Goal: Information Seeking & Learning: Learn about a topic

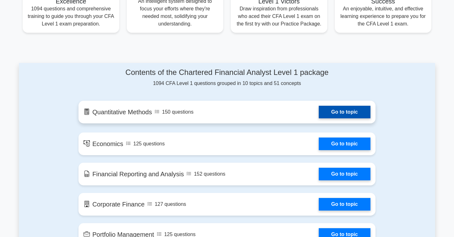
scroll to position [272, 0]
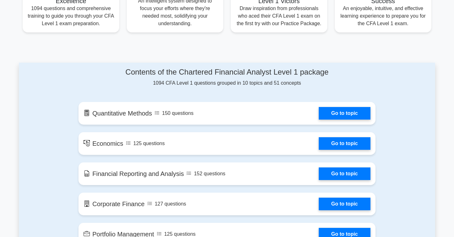
click at [317, 76] on h4 "Contents of the Chartered Financial Analyst Level 1 package" at bounding box center [227, 72] width 297 height 9
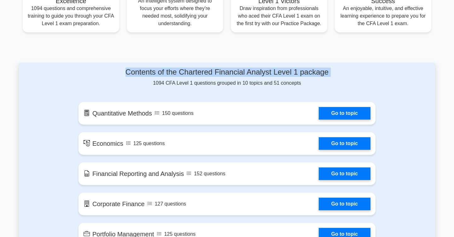
click at [317, 76] on h4 "Contents of the Chartered Financial Analyst Level 1 package" at bounding box center [227, 72] width 297 height 9
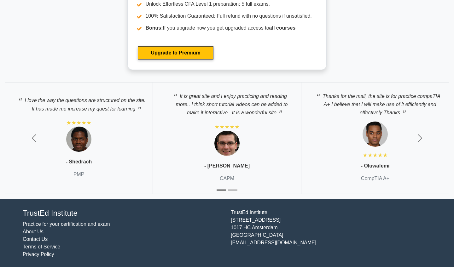
scroll to position [1155, 0]
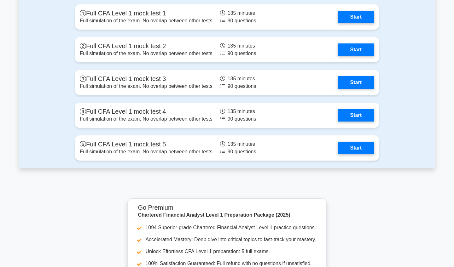
scroll to position [913, 0]
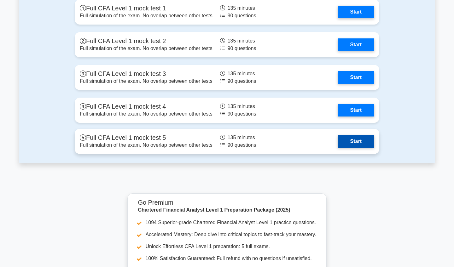
click at [342, 139] on link "Start" at bounding box center [356, 141] width 37 height 13
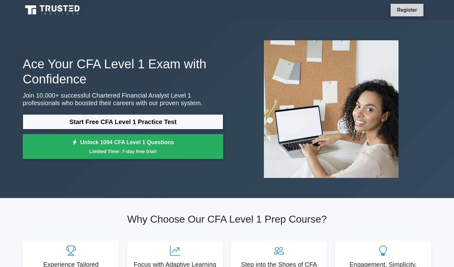
scroll to position [0, 0]
click at [421, 7] on li "Register" at bounding box center [406, 9] width 33 height 13
click at [412, 7] on link "Register" at bounding box center [407, 10] width 28 height 8
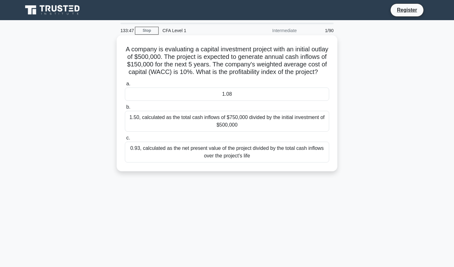
click at [311, 150] on div "0.93, calculated as the net present value of the project divided by the total c…" at bounding box center [227, 152] width 204 height 21
click at [125, 140] on input "c. 0.93, calculated as the net present value of the project divided by the tota…" at bounding box center [125, 138] width 0 height 4
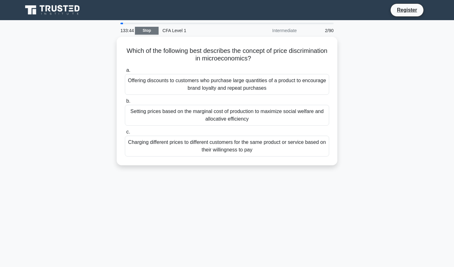
click at [147, 33] on link "Stop" at bounding box center [147, 31] width 24 height 8
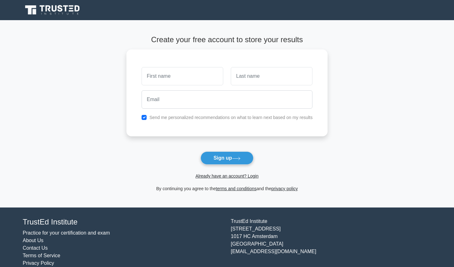
click at [226, 179] on span "Already have an account? Login" at bounding box center [227, 177] width 196 height 8
click at [222, 176] on link "Already have an account? Login" at bounding box center [227, 176] width 63 height 5
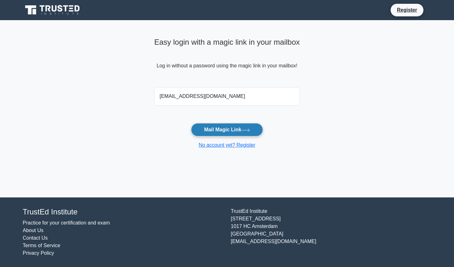
type input "[EMAIL_ADDRESS][DOMAIN_NAME]"
click at [228, 129] on button "Mail Magic Link" at bounding box center [227, 129] width 72 height 13
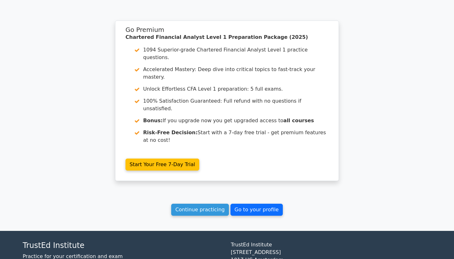
scroll to position [504, 0]
click at [252, 204] on link "Go to your profile" at bounding box center [257, 210] width 52 height 12
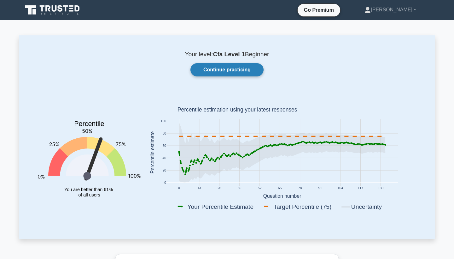
click at [232, 73] on link "Continue practicing" at bounding box center [227, 69] width 73 height 13
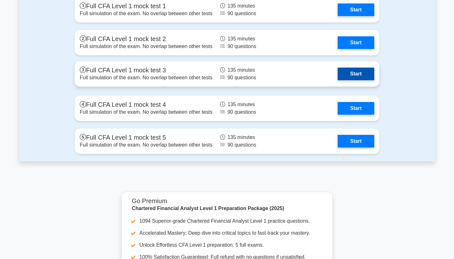
scroll to position [1138, 0]
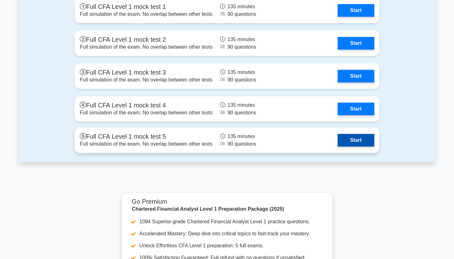
click at [348, 138] on link "Start" at bounding box center [356, 140] width 37 height 13
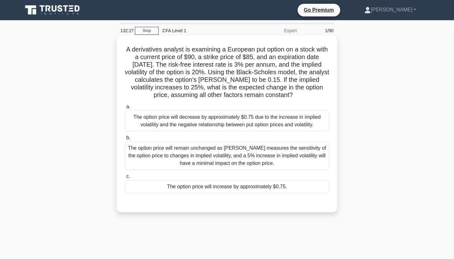
click at [265, 159] on div "The option price will remain unchanged as [PERSON_NAME] measures the sensitivit…" at bounding box center [227, 155] width 204 height 28
click at [125, 140] on input "b. The option price will remain unchanged as [PERSON_NAME] measures the sensiti…" at bounding box center [125, 138] width 0 height 4
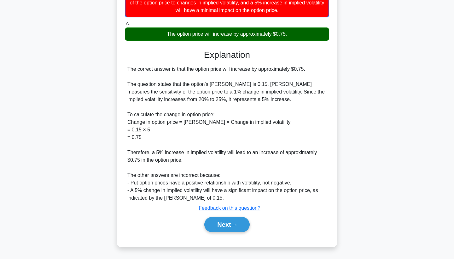
scroll to position [153, 0]
click at [238, 229] on button "Next" at bounding box center [226, 224] width 45 height 15
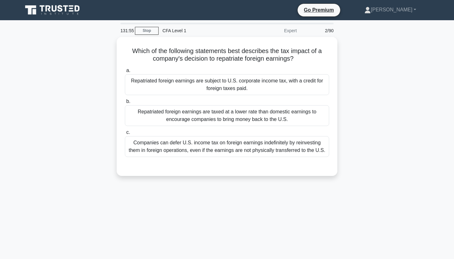
scroll to position [0, 0]
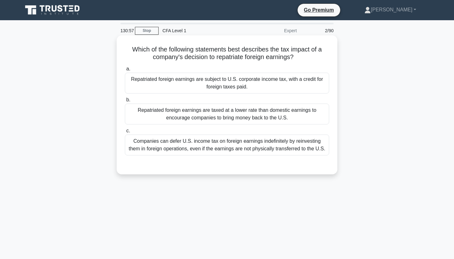
click at [315, 84] on div "Repatriated foreign earnings are subject to U.S. corporate income tax, with a c…" at bounding box center [227, 83] width 204 height 21
click at [125, 71] on input "a. Repatriated foreign earnings are subject to U.S. corporate income tax, with …" at bounding box center [125, 69] width 0 height 4
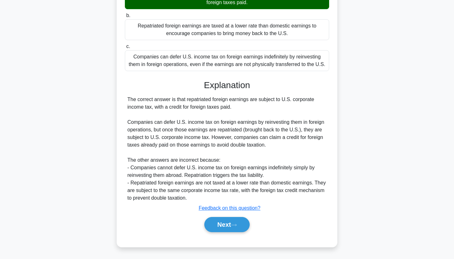
scroll to position [84, 0]
click at [234, 226] on button "Next" at bounding box center [226, 224] width 45 height 15
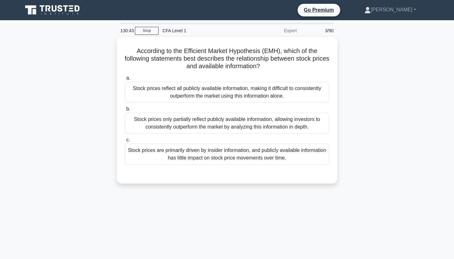
scroll to position [0, 0]
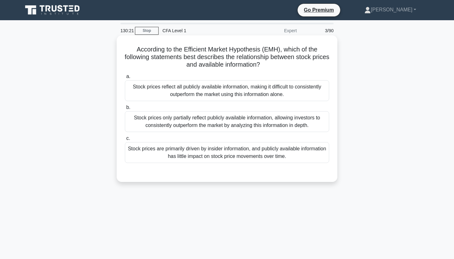
click at [270, 89] on div "Stock prices reflect all publicly available information, making it difficult to…" at bounding box center [227, 90] width 204 height 21
click at [125, 79] on input "a. Stock prices reflect all publicly available information, making it difficult…" at bounding box center [125, 76] width 0 height 4
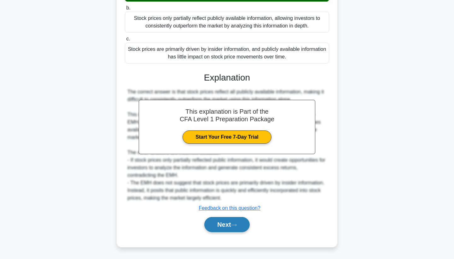
click at [240, 224] on button "Next" at bounding box center [226, 224] width 45 height 15
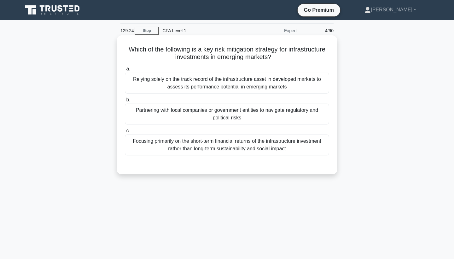
click at [258, 118] on div "Partnering with local companies or government entities to navigate regulatory a…" at bounding box center [227, 113] width 204 height 21
click at [125, 102] on input "b. Partnering with local companies or government entities to navigate regulator…" at bounding box center [125, 100] width 0 height 4
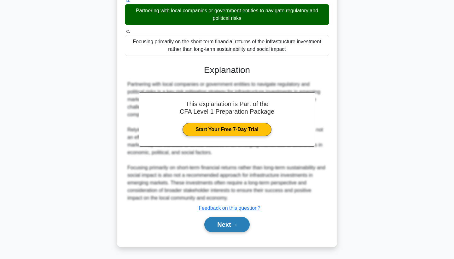
click at [245, 220] on button "Next" at bounding box center [226, 224] width 45 height 15
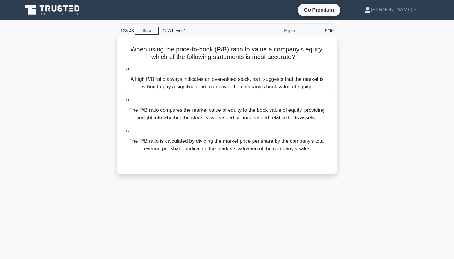
click at [249, 118] on div "The P/B ratio compares the market value of equity to the book value of equity, …" at bounding box center [227, 113] width 204 height 21
click at [125, 102] on input "b. The P/B ratio compares the market value of equity to the book value of equit…" at bounding box center [125, 100] width 0 height 4
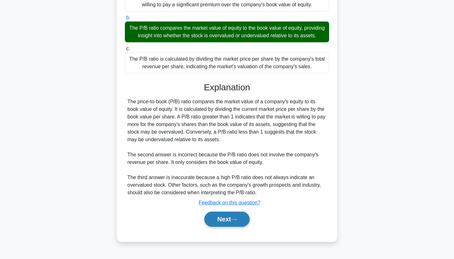
scroll to position [82, 0]
click at [248, 218] on button "Next" at bounding box center [226, 218] width 45 height 15
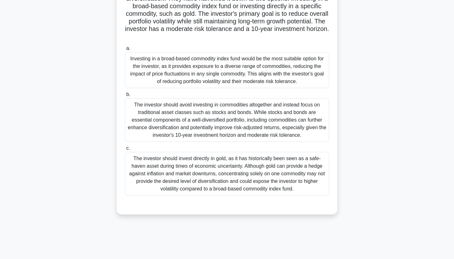
scroll to position [60, 0]
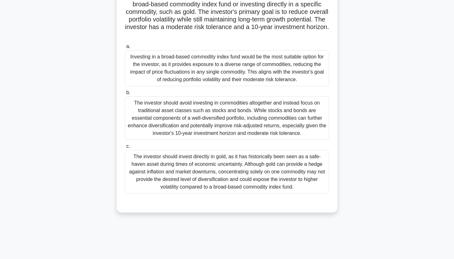
click at [249, 64] on div "Investing in a broad-based commodity index fund would be the most suitable opti…" at bounding box center [227, 68] width 204 height 36
click at [125, 49] on input "a. Investing in a broad-based commodity index fund would be the most suitable o…" at bounding box center [125, 46] width 0 height 4
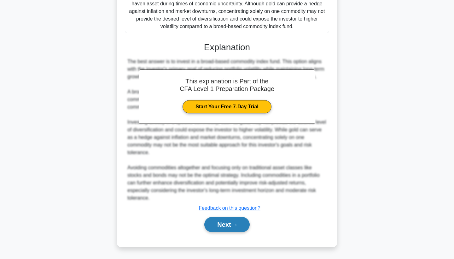
scroll to position [220, 0]
click at [221, 219] on button "Next" at bounding box center [226, 224] width 45 height 15
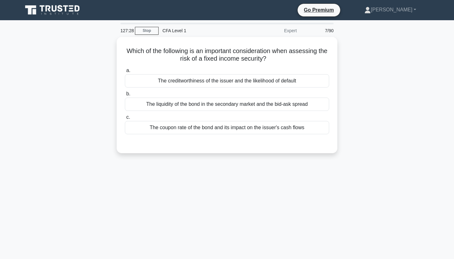
scroll to position [0, 0]
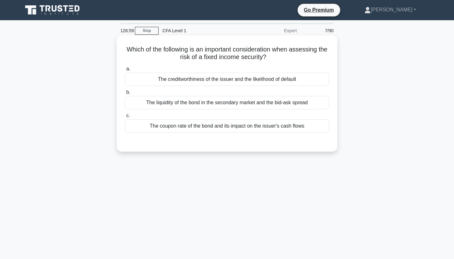
click at [255, 79] on div "The creditworthiness of the issuer and the likelihood of default" at bounding box center [227, 79] width 204 height 13
click at [125, 71] on input "a. The creditworthiness of the issuer and the likelihood of default" at bounding box center [125, 69] width 0 height 4
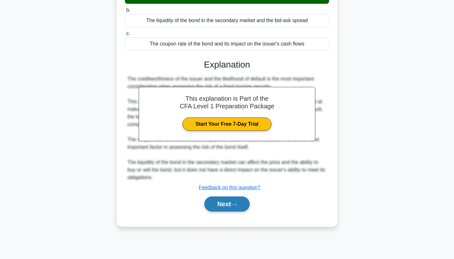
scroll to position [82, 0]
click at [240, 203] on button "Next" at bounding box center [226, 203] width 45 height 15
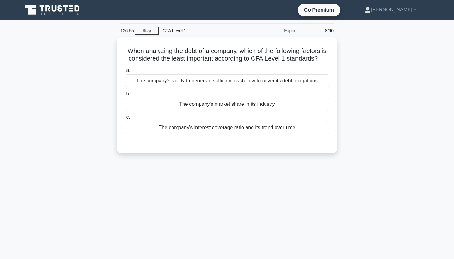
scroll to position [0, 0]
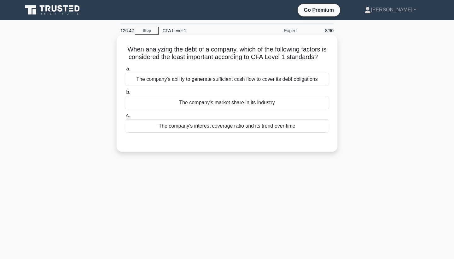
click at [256, 101] on div "The company's market share in its industry" at bounding box center [227, 102] width 204 height 13
click at [125, 94] on input "b. The company's market share in its industry" at bounding box center [125, 92] width 0 height 4
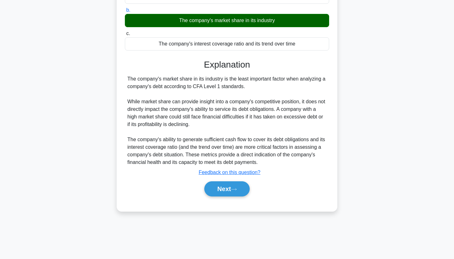
scroll to position [82, 0]
click at [214, 192] on button "Next" at bounding box center [226, 188] width 45 height 15
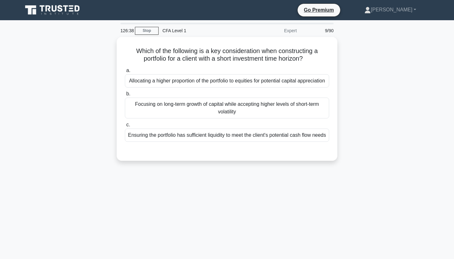
scroll to position [0, 0]
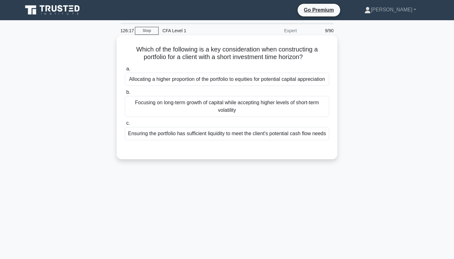
click at [289, 84] on div "Allocating a higher proportion of the portfolio to equities for potential capit…" at bounding box center [227, 79] width 204 height 13
click at [125, 71] on input "a. Allocating a higher proportion of the portfolio to equities for potential ca…" at bounding box center [125, 69] width 0 height 4
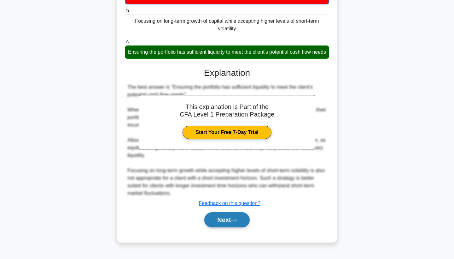
scroll to position [92, 0]
click at [235, 222] on icon at bounding box center [234, 219] width 6 height 3
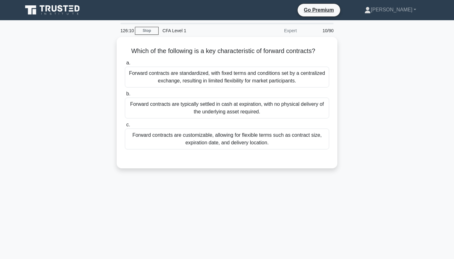
scroll to position [0, 0]
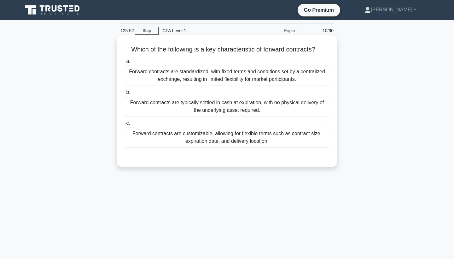
click at [230, 132] on div "Forward contracts are customizable, allowing for flexible terms such as contrac…" at bounding box center [227, 137] width 204 height 21
click at [125, 125] on input "c. Forward contracts are customizable, allowing for flexible terms such as cont…" at bounding box center [125, 123] width 0 height 4
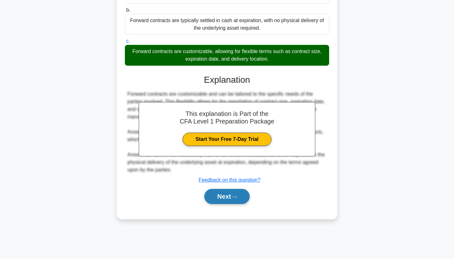
scroll to position [82, 0]
click at [235, 197] on icon at bounding box center [234, 196] width 6 height 3
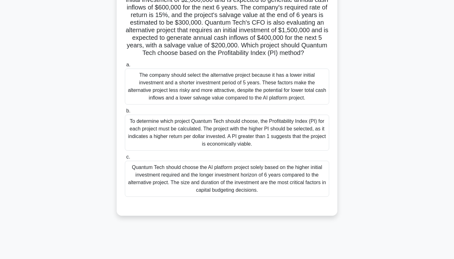
scroll to position [68, 0]
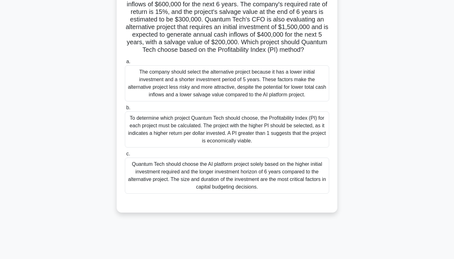
click at [215, 125] on div "To determine which project Quantum Tech should choose, the Profitability Index …" at bounding box center [227, 129] width 204 height 36
click at [125, 110] on input "b. To determine which project Quantum Tech should choose, the Profitability Ind…" at bounding box center [125, 108] width 0 height 4
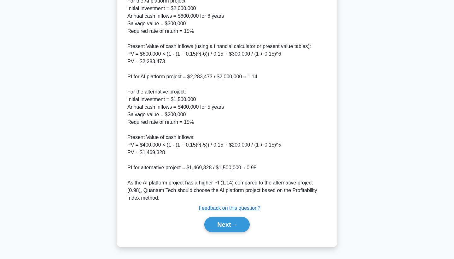
scroll to position [319, 0]
click at [217, 224] on button "Next" at bounding box center [226, 224] width 45 height 15
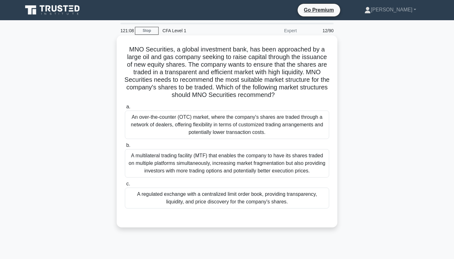
scroll to position [0, 0]
click at [296, 195] on div "A regulated exchange with a centralized limit order book, providing transparenc…" at bounding box center [227, 197] width 204 height 21
click at [125, 186] on input "c. A regulated exchange with a centralized limit order book, providing transpar…" at bounding box center [125, 184] width 0 height 4
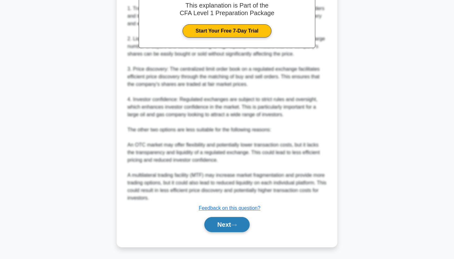
click at [212, 231] on button "Next" at bounding box center [226, 224] width 45 height 15
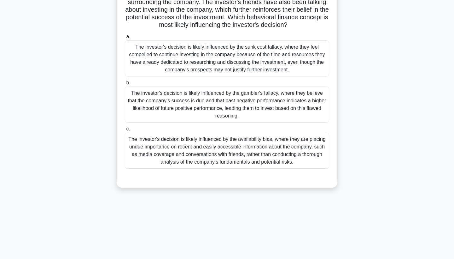
scroll to position [73, 0]
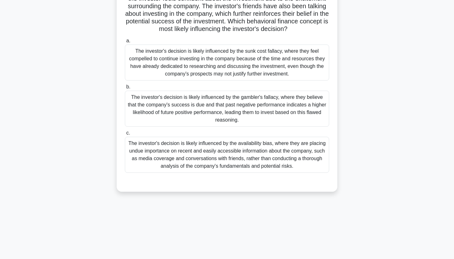
click at [305, 150] on div "The investor's decision is likely influenced by the availability bias, where th…" at bounding box center [227, 155] width 204 height 36
click at [125, 135] on input "c. The investor's decision is likely influenced by the availability bias, where…" at bounding box center [125, 133] width 0 height 4
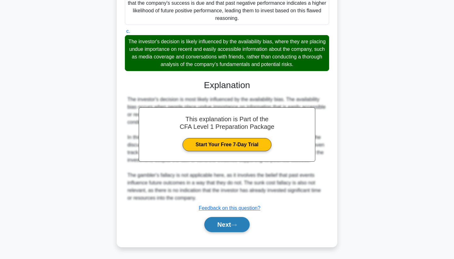
click at [233, 225] on button "Next" at bounding box center [226, 224] width 45 height 15
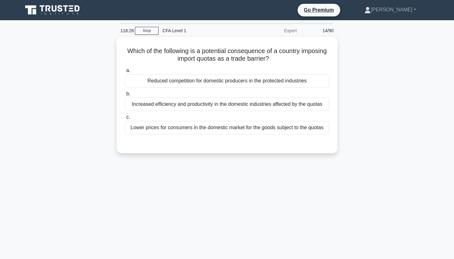
scroll to position [0, 0]
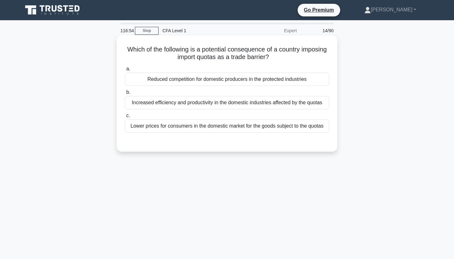
click at [262, 105] on div "Increased efficiency and productivity in the domestic industries affected by th…" at bounding box center [227, 102] width 204 height 13
click at [125, 94] on input "b. Increased efficiency and productivity in the domestic industries affected by…" at bounding box center [125, 92] width 0 height 4
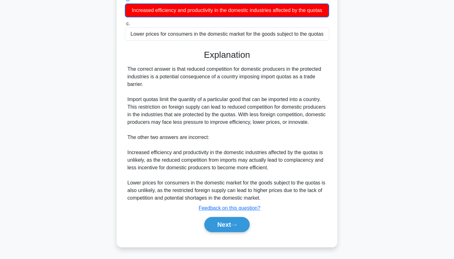
scroll to position [100, 0]
click at [226, 225] on button "Next" at bounding box center [226, 224] width 45 height 15
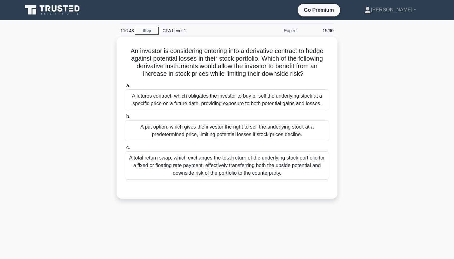
scroll to position [0, 0]
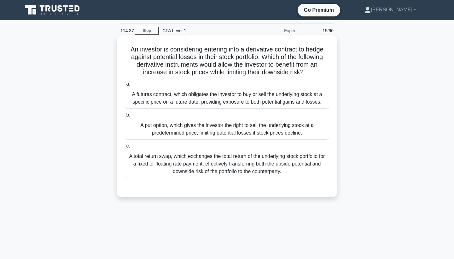
click at [300, 125] on div "A put option, which gives the investor the right to sell the underlying stock a…" at bounding box center [227, 129] width 204 height 21
click at [125, 117] on input "b. A put option, which gives the investor the right to sell the underlying stoc…" at bounding box center [125, 115] width 0 height 4
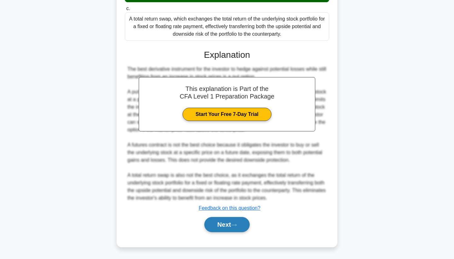
click at [236, 218] on button "Next" at bounding box center [226, 224] width 45 height 15
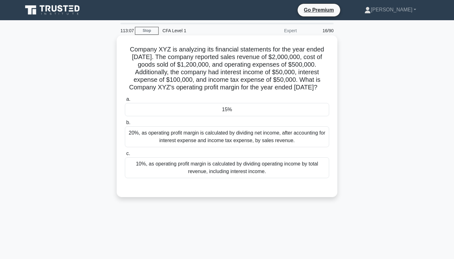
click at [296, 116] on div "15%" at bounding box center [227, 109] width 204 height 13
click at [125, 101] on input "a. 15%" at bounding box center [125, 99] width 0 height 4
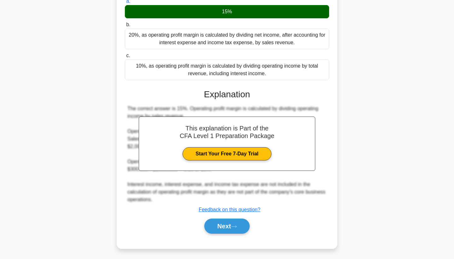
scroll to position [107, 0]
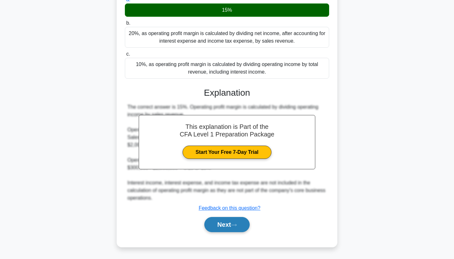
click at [227, 225] on button "Next" at bounding box center [226, 224] width 45 height 15
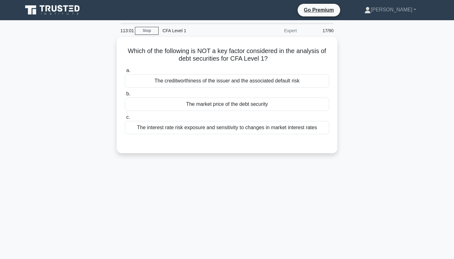
scroll to position [0, 0]
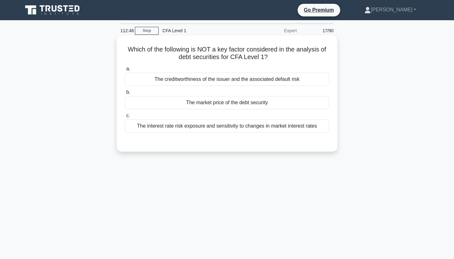
click at [283, 104] on div "The market price of the debt security" at bounding box center [227, 102] width 204 height 13
click at [125, 94] on input "b. The market price of the debt security" at bounding box center [125, 92] width 0 height 4
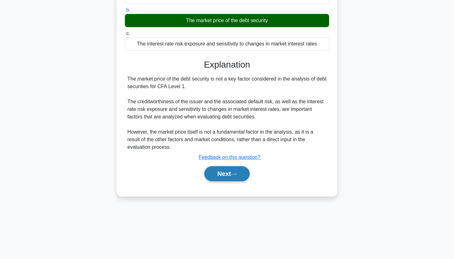
scroll to position [82, 0]
click at [226, 173] on button "Next" at bounding box center [226, 173] width 45 height 15
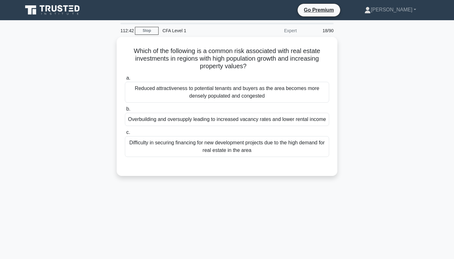
scroll to position [0, 0]
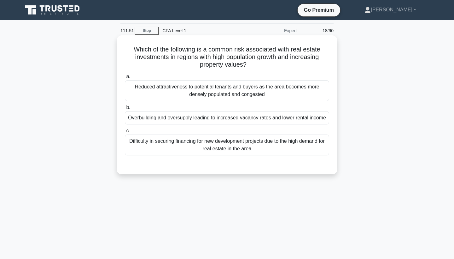
click at [262, 94] on div "Reduced attractiveness to potential tenants and buyers as the area becomes more…" at bounding box center [227, 90] width 204 height 21
click at [125, 79] on input "a. Reduced attractiveness to potential tenants and buyers as the area becomes m…" at bounding box center [125, 76] width 0 height 4
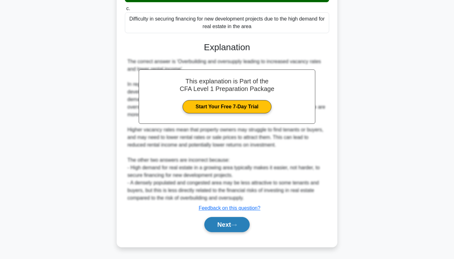
click at [234, 220] on button "Next" at bounding box center [226, 224] width 45 height 15
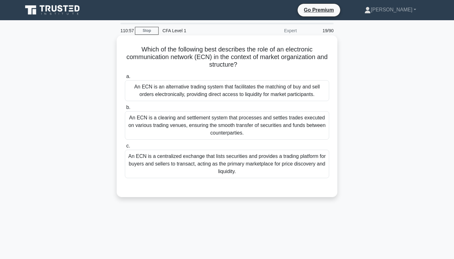
click at [289, 159] on div "An ECN is a centralized exchange that lists securities and provides a trading p…" at bounding box center [227, 164] width 204 height 28
click at [125, 148] on input "c. An ECN is a centralized exchange that lists securities and provides a tradin…" at bounding box center [125, 146] width 0 height 4
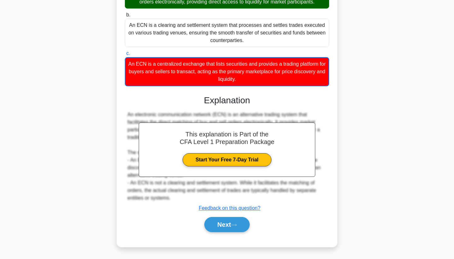
scroll to position [92, 0]
click at [249, 219] on button "Next" at bounding box center [226, 224] width 45 height 15
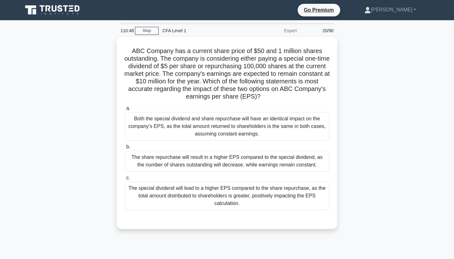
scroll to position [0, 0]
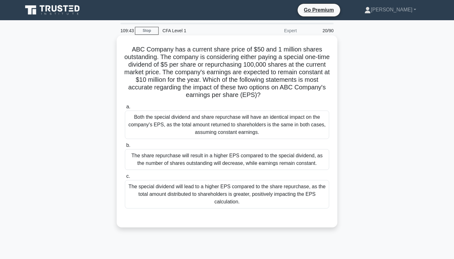
click at [288, 167] on div "The share repurchase will result in a higher EPS compared to the special divide…" at bounding box center [227, 159] width 204 height 21
click at [125, 147] on input "b. The share repurchase will result in a higher EPS compared to the special div…" at bounding box center [125, 145] width 0 height 4
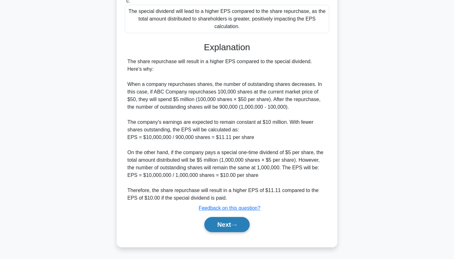
scroll to position [175, 0]
click at [227, 225] on button "Next" at bounding box center [226, 224] width 45 height 15
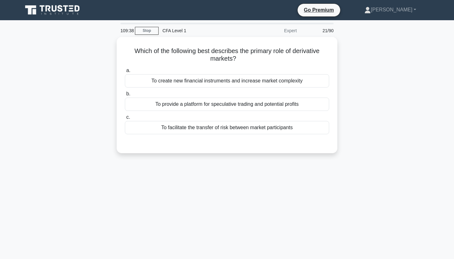
scroll to position [0, 0]
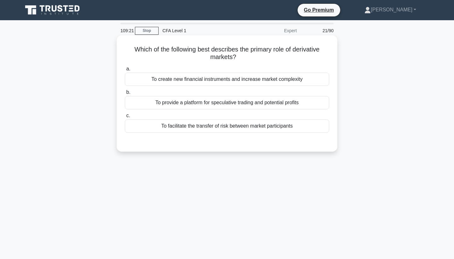
click at [205, 101] on div "To provide a platform for speculative trading and potential profits" at bounding box center [227, 102] width 204 height 13
click at [125, 94] on input "b. To provide a platform for speculative trading and potential profits" at bounding box center [125, 92] width 0 height 4
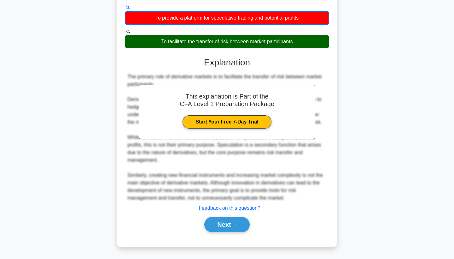
scroll to position [85, 0]
click at [217, 230] on button "Next" at bounding box center [226, 224] width 45 height 15
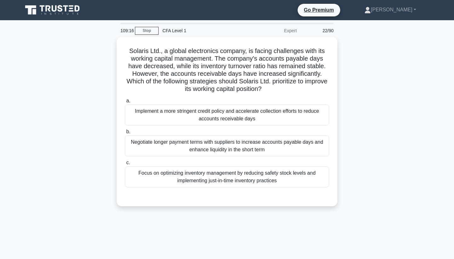
scroll to position [0, 0]
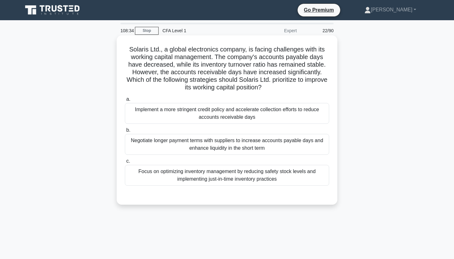
click at [279, 105] on div "Implement a more stringent credit policy and accelerate collection efforts to r…" at bounding box center [227, 113] width 204 height 21
click at [125, 101] on input "a. Implement a more stringent credit policy and accelerate collection efforts t…" at bounding box center [125, 99] width 0 height 4
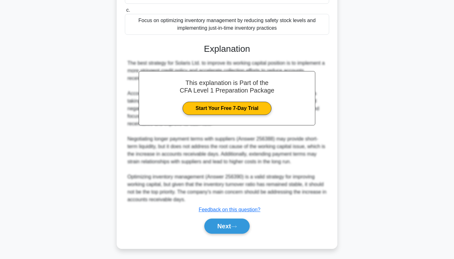
scroll to position [152, 0]
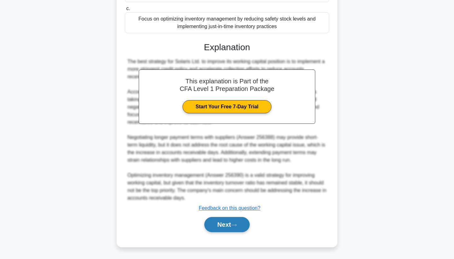
click at [219, 223] on button "Next" at bounding box center [226, 224] width 45 height 15
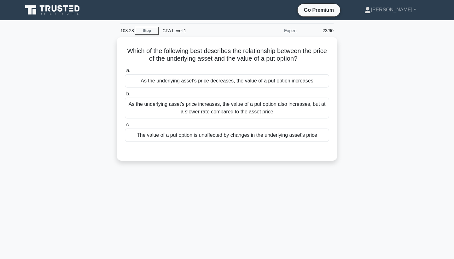
scroll to position [0, 0]
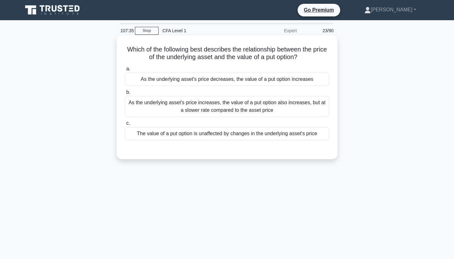
click at [298, 104] on div "As the underlying asset's price increases, the value of a put option also incre…" at bounding box center [227, 106] width 204 height 21
click at [125, 94] on input "b. As the underlying asset's price increases, the value of a put option also in…" at bounding box center [125, 92] width 0 height 4
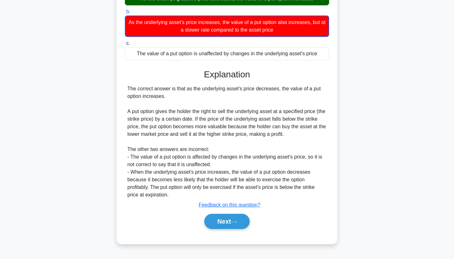
scroll to position [82, 0]
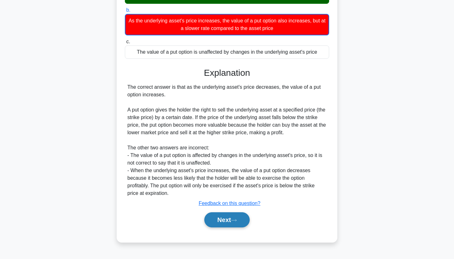
click at [204, 222] on button "Next" at bounding box center [226, 219] width 45 height 15
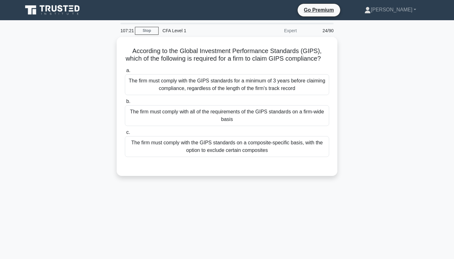
scroll to position [0, 0]
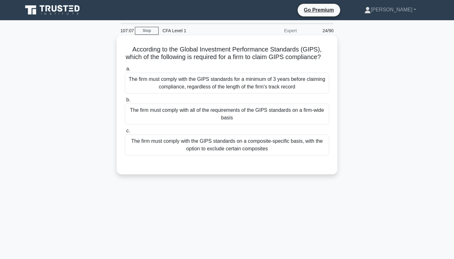
click at [207, 115] on div "The firm must comply with all of the requirements of the GIPS standards on a fi…" at bounding box center [227, 113] width 204 height 21
click at [125, 102] on input "b. The firm must comply with all of the requirements of the GIPS standards on a…" at bounding box center [125, 100] width 0 height 4
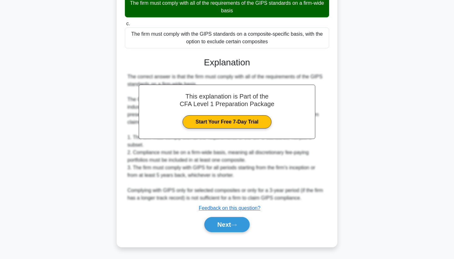
scroll to position [107, 0]
click at [221, 227] on button "Next" at bounding box center [226, 224] width 45 height 15
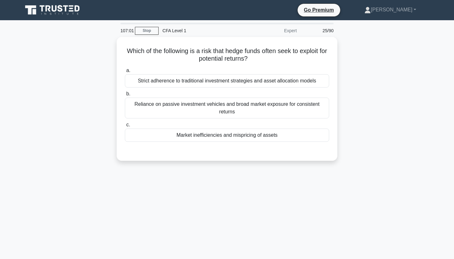
scroll to position [0, 0]
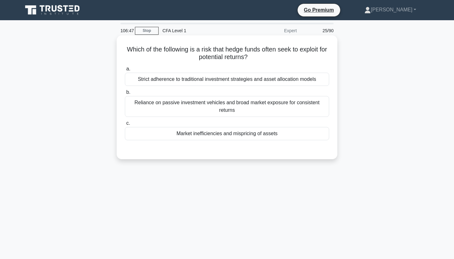
click at [219, 134] on div "Market inefficiencies and mispricing of assets" at bounding box center [227, 133] width 204 height 13
click at [125, 125] on input "c. Market inefficiencies and mispricing of assets" at bounding box center [125, 123] width 0 height 4
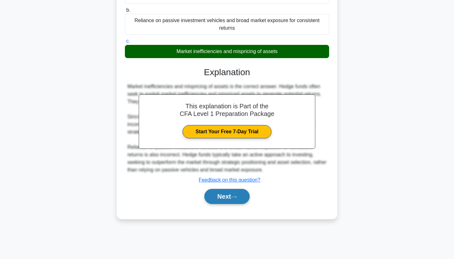
scroll to position [82, 0]
click at [219, 191] on button "Next" at bounding box center [226, 196] width 45 height 15
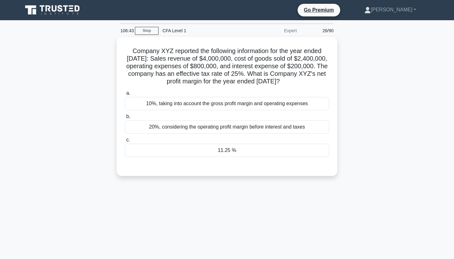
scroll to position [0, 0]
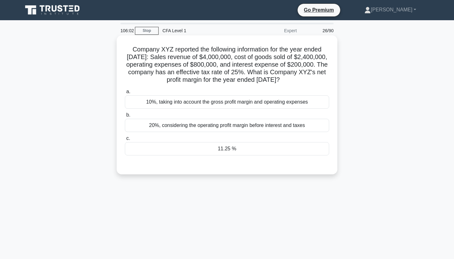
click at [279, 152] on div "11.25 %" at bounding box center [227, 148] width 204 height 13
click at [125, 140] on input "c. 11.25 %" at bounding box center [125, 138] width 0 height 4
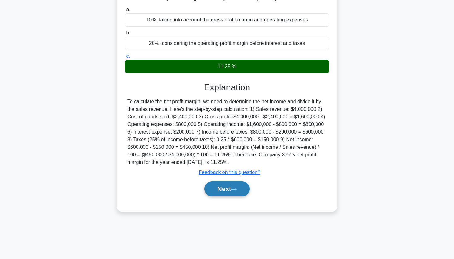
scroll to position [82, 0]
click at [246, 194] on button "Next" at bounding box center [226, 188] width 45 height 15
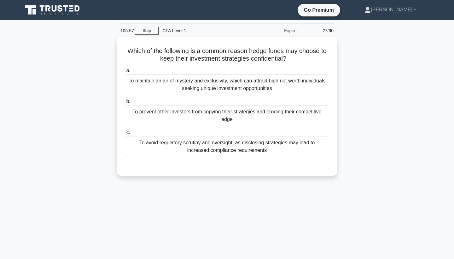
scroll to position [0, 0]
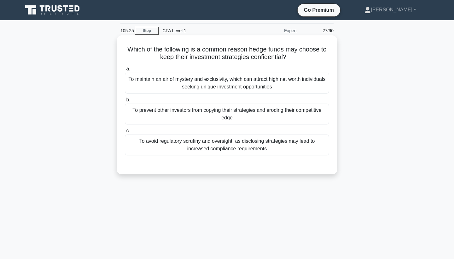
click at [286, 88] on div "To maintain an air of mystery and exclusivity, which can attract high net worth…" at bounding box center [227, 83] width 204 height 21
click at [125, 71] on input "a. To maintain an air of mystery and exclusivity, which can attract high net wo…" at bounding box center [125, 69] width 0 height 4
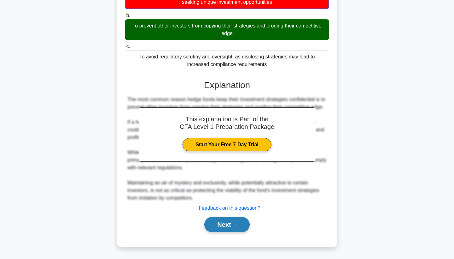
click at [229, 218] on button "Next" at bounding box center [226, 224] width 45 height 15
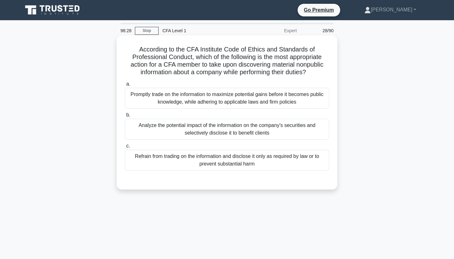
click at [284, 157] on div "Refrain from trading on the information and disclose it only as required by law…" at bounding box center [227, 160] width 204 height 21
click at [125, 148] on input "c. Refrain from trading on the information and disclose it only as required by …" at bounding box center [125, 146] width 0 height 4
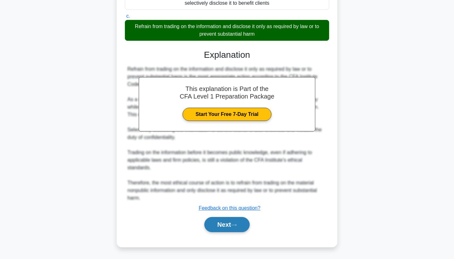
scroll to position [130, 0]
click at [231, 223] on button "Next" at bounding box center [226, 224] width 45 height 15
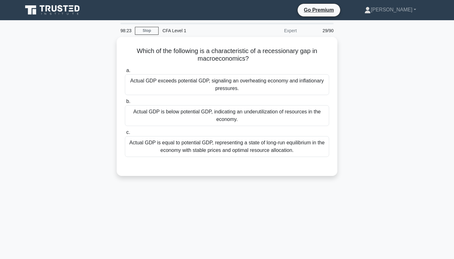
scroll to position [0, 0]
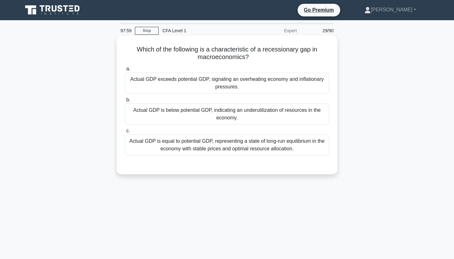
click at [279, 114] on div "Actual GDP is below potential GDP, indicating an underutilization of resources …" at bounding box center [227, 113] width 204 height 21
click at [125, 102] on input "b. Actual GDP is below potential GDP, indicating an underutilization of resourc…" at bounding box center [125, 100] width 0 height 4
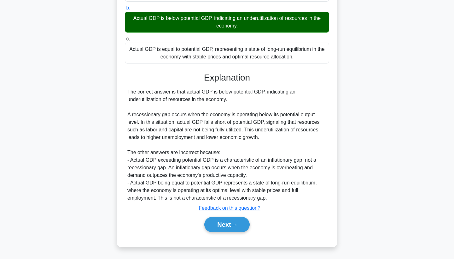
scroll to position [92, 0]
click at [229, 227] on button "Next" at bounding box center [226, 224] width 45 height 15
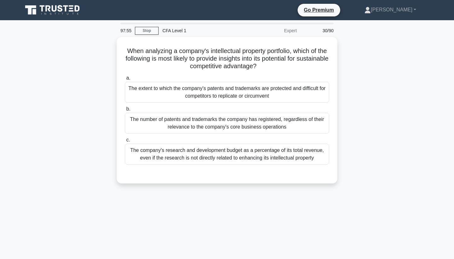
scroll to position [0, 0]
click at [365, 95] on div "When analyzing a company's intellectual property portfolio, which of the follow…" at bounding box center [227, 114] width 416 height 154
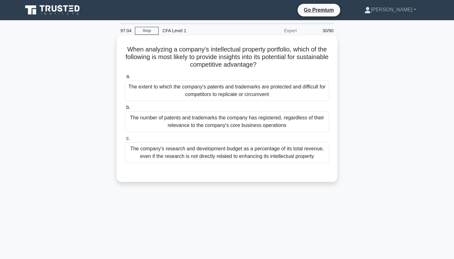
click at [319, 100] on div "The extent to which the company's patents and trademarks are protected and diff…" at bounding box center [227, 90] width 204 height 21
click at [125, 79] on input "a. The extent to which the company's patents and trademarks are protected and d…" at bounding box center [125, 76] width 0 height 4
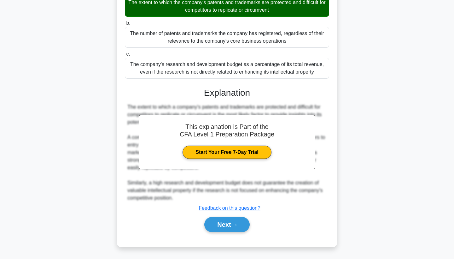
scroll to position [84, 0]
click at [212, 232] on button "Next" at bounding box center [226, 224] width 45 height 15
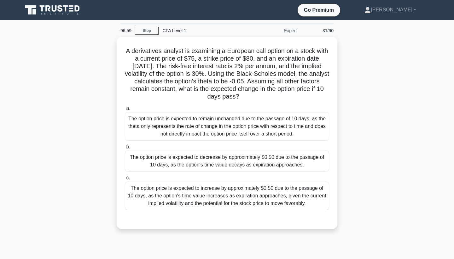
scroll to position [0, 0]
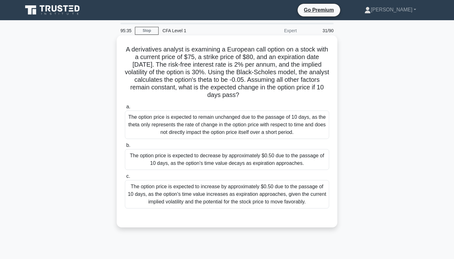
click at [283, 154] on div "The option price is expected to decrease by approximately $0.50 due to the pass…" at bounding box center [227, 159] width 204 height 21
click at [125, 147] on input "b. The option price is expected to decrease by approximately $0.50 due to the p…" at bounding box center [125, 145] width 0 height 4
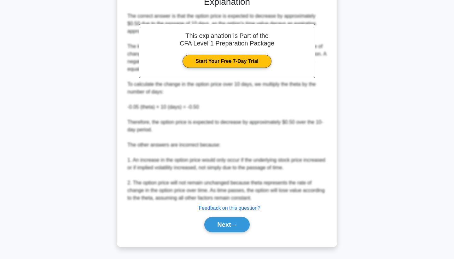
scroll to position [220, 0]
click at [243, 223] on button "Next" at bounding box center [226, 224] width 45 height 15
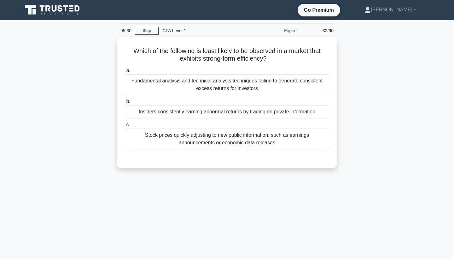
scroll to position [0, 0]
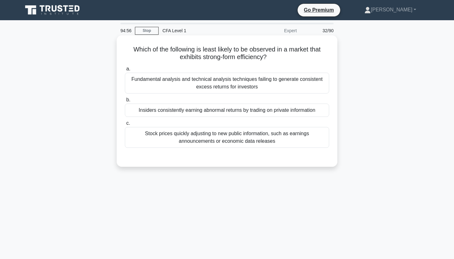
click at [295, 108] on div "Insiders consistently earning abnormal returns by trading on private information" at bounding box center [227, 109] width 204 height 13
click at [125, 102] on input "b. Insiders consistently earning abnormal returns by trading on private informa…" at bounding box center [125, 100] width 0 height 4
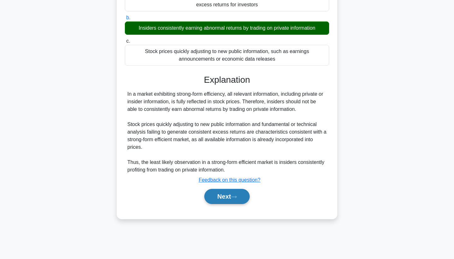
scroll to position [82, 0]
click at [245, 198] on button "Next" at bounding box center [226, 196] width 45 height 15
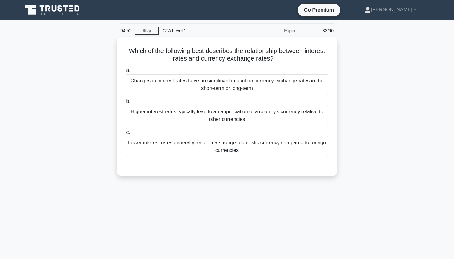
scroll to position [0, 0]
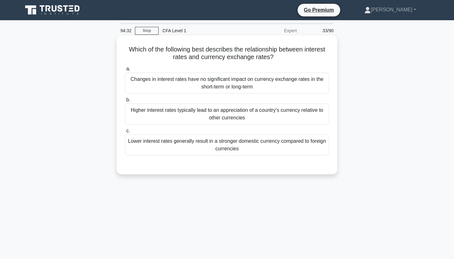
click at [305, 112] on div "Higher interest rates typically lead to an appreciation of a country's currency…" at bounding box center [227, 113] width 204 height 21
click at [125, 102] on input "b. Higher interest rates typically lead to an appreciation of a country's curre…" at bounding box center [125, 100] width 0 height 4
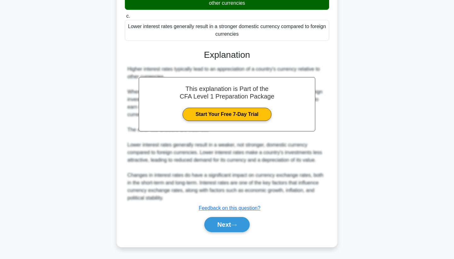
scroll to position [114, 0]
click at [245, 220] on button "Next" at bounding box center [226, 224] width 45 height 15
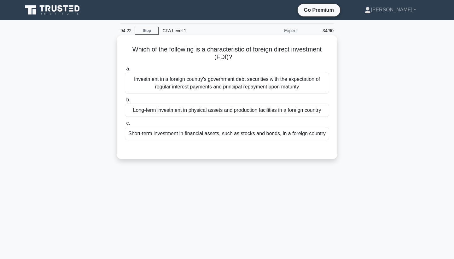
scroll to position [0, 0]
click at [274, 132] on div "Short-term investment in financial assets, such as stocks and bonds, in a forei…" at bounding box center [227, 133] width 204 height 13
click at [125, 125] on input "c. Short-term investment in financial assets, such as stocks and bonds, in a fo…" at bounding box center [125, 123] width 0 height 4
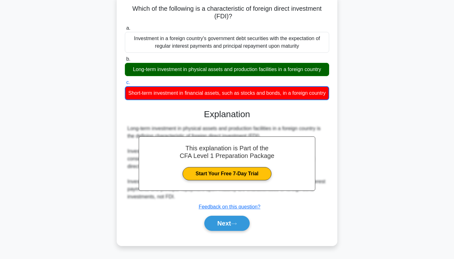
scroll to position [82, 0]
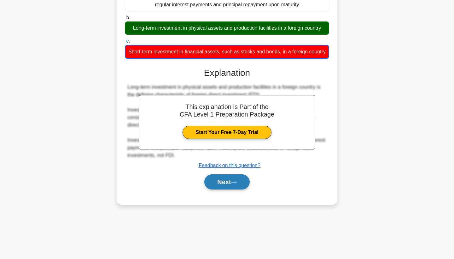
click at [237, 181] on icon at bounding box center [234, 181] width 6 height 3
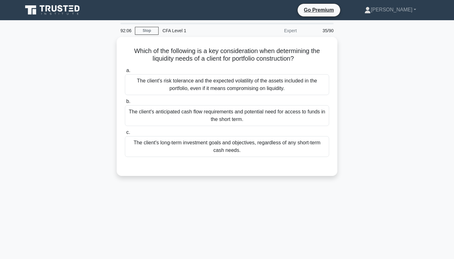
scroll to position [0, 0]
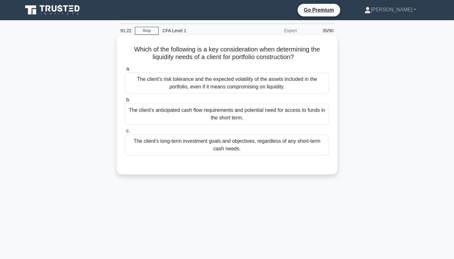
click at [301, 115] on div "The client's anticipated cash flow requirements and potential need for access t…" at bounding box center [227, 113] width 204 height 21
click at [125, 102] on input "b. The client's anticipated cash flow requirements and potential need for acces…" at bounding box center [125, 100] width 0 height 4
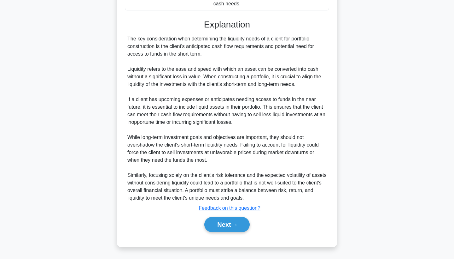
scroll to position [145, 0]
click at [225, 227] on button "Next" at bounding box center [226, 224] width 45 height 15
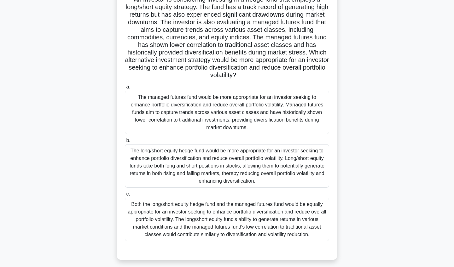
scroll to position [53, 0]
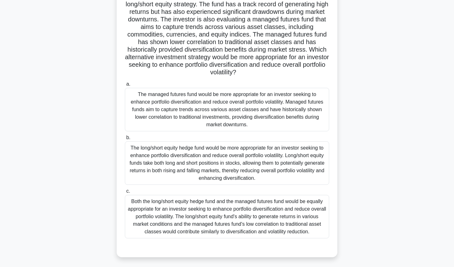
click at [180, 209] on div "Both the long/short equity hedge fund and the managed futures fund would be equ…" at bounding box center [227, 217] width 204 height 44
click at [125, 194] on input "c. Both the long/short equity hedge fund and the managed futures fund would be …" at bounding box center [125, 192] width 0 height 4
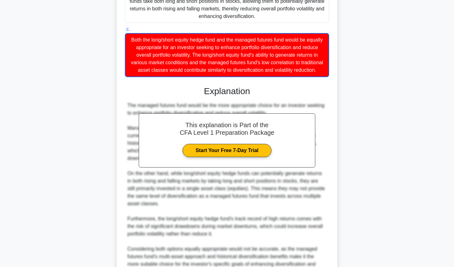
scroll to position [280, 0]
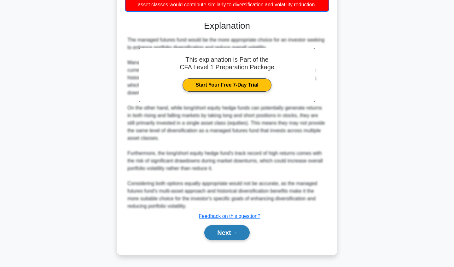
click at [222, 236] on button "Next" at bounding box center [226, 233] width 45 height 15
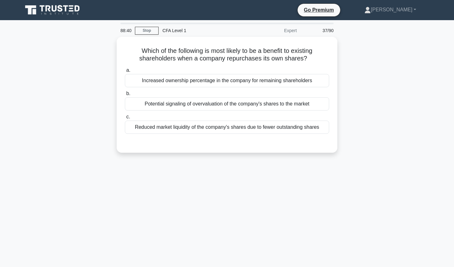
scroll to position [0, 0]
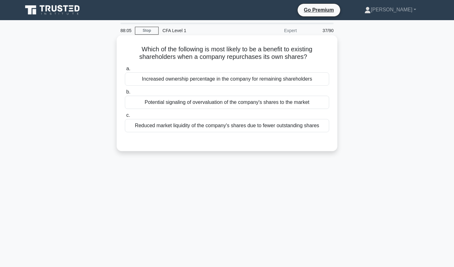
click at [178, 101] on div "Potential signaling of overvaluation of the company's shares to the market" at bounding box center [227, 102] width 204 height 13
click at [125, 94] on input "b. Potential signaling of overvaluation of the company's shares to the market" at bounding box center [125, 92] width 0 height 4
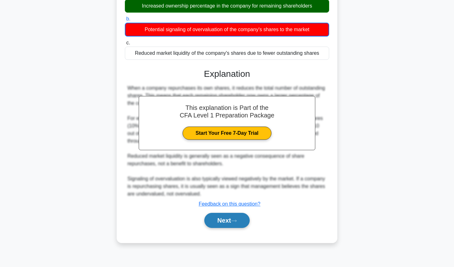
scroll to position [73, 0]
click at [222, 220] on button "Next" at bounding box center [226, 220] width 45 height 15
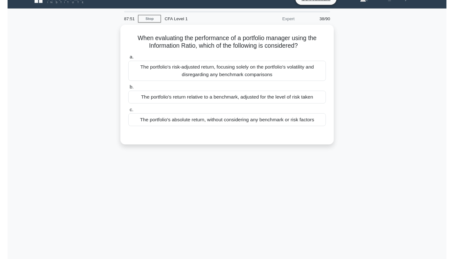
scroll to position [11, 0]
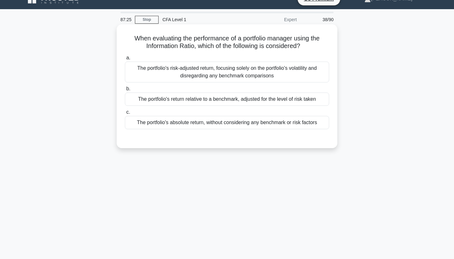
click at [306, 102] on div "The portfolio's return relative to a benchmark, adjusted for the level of risk …" at bounding box center [227, 98] width 204 height 13
click at [125, 91] on input "b. The portfolio's return relative to a benchmark, adjusted for the level of ri…" at bounding box center [125, 89] width 0 height 4
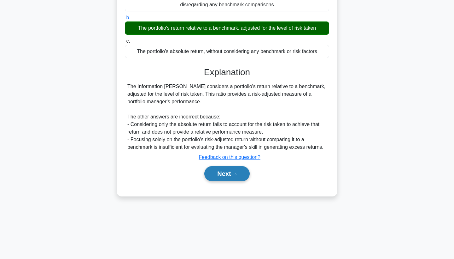
scroll to position [82, 0]
click at [218, 173] on button "Next" at bounding box center [226, 173] width 45 height 15
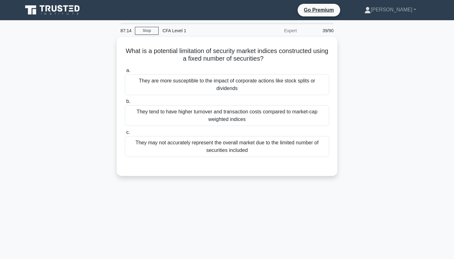
scroll to position [0, 0]
click at [79, 90] on div "What is a potential limitation of security market indices constructed using a f…" at bounding box center [227, 110] width 416 height 146
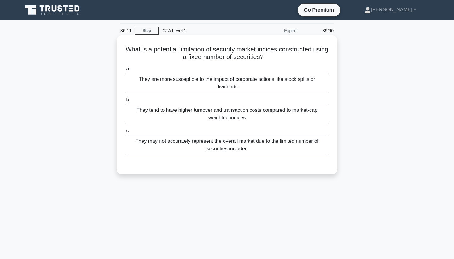
click at [149, 146] on div "They may not accurately represent the overall market due to the limited number …" at bounding box center [227, 144] width 204 height 21
click at [125, 133] on input "c. They may not accurately represent the overall market due to the limited numb…" at bounding box center [125, 131] width 0 height 4
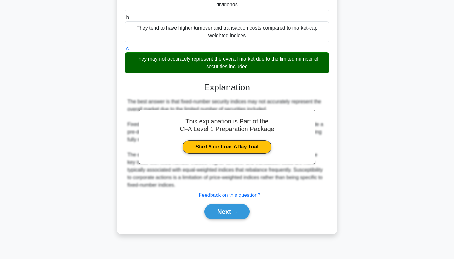
scroll to position [82, 0]
click at [208, 207] on button "Next" at bounding box center [226, 211] width 45 height 15
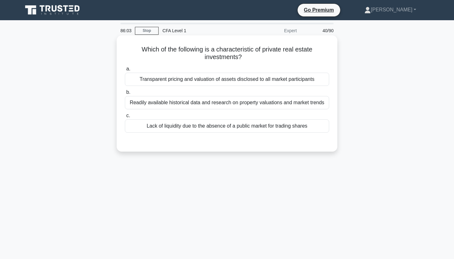
scroll to position [0, 0]
click at [325, 126] on div "Lack of liquidity due to the absence of a public market for trading shares" at bounding box center [227, 125] width 204 height 13
click at [125, 118] on input "c. Lack of liquidity due to the absence of a public market for trading shares" at bounding box center [125, 116] width 0 height 4
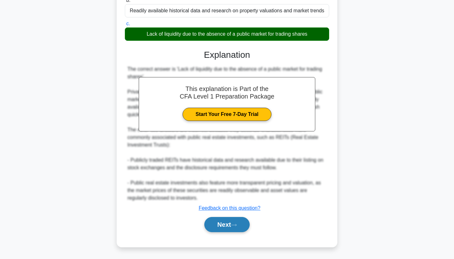
click at [229, 222] on button "Next" at bounding box center [226, 224] width 45 height 15
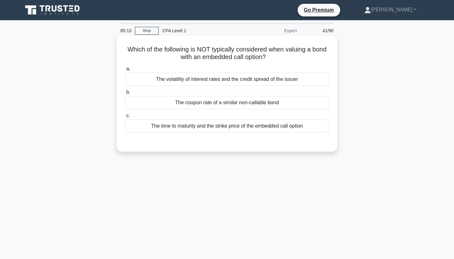
click at [283, 104] on div "The coupon rate of a similar non-callable bond" at bounding box center [227, 102] width 204 height 13
click at [125, 94] on input "b. The coupon rate of a similar non-callable bond" at bounding box center [125, 92] width 0 height 4
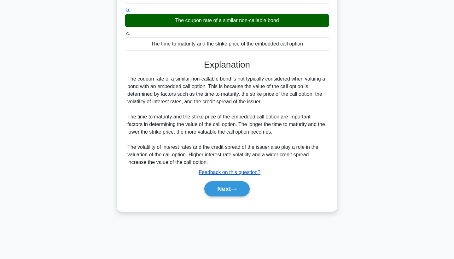
scroll to position [82, 0]
click at [237, 188] on icon at bounding box center [234, 188] width 6 height 3
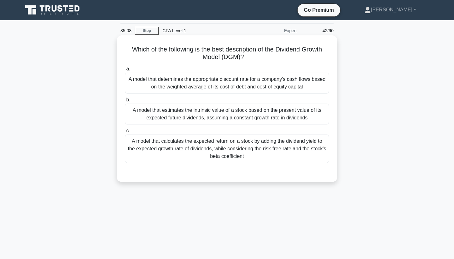
scroll to position [0, 0]
click at [304, 110] on div "A model that estimates the intrinsic value of a stock based on the present valu…" at bounding box center [227, 113] width 204 height 21
click at [125, 102] on input "b. A model that estimates the intrinsic value of a stock based on the present v…" at bounding box center [125, 100] width 0 height 4
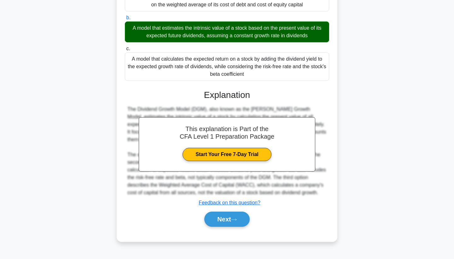
scroll to position [82, 0]
click at [228, 220] on button "Next" at bounding box center [226, 218] width 45 height 15
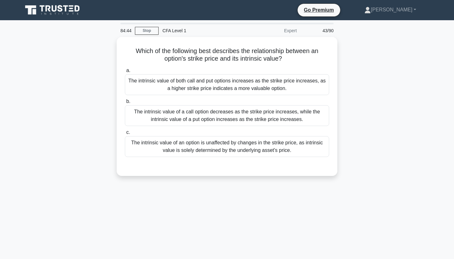
scroll to position [0, 0]
click at [394, 177] on div "Which of the following best describes the relationship between an option's stri…" at bounding box center [227, 110] width 416 height 146
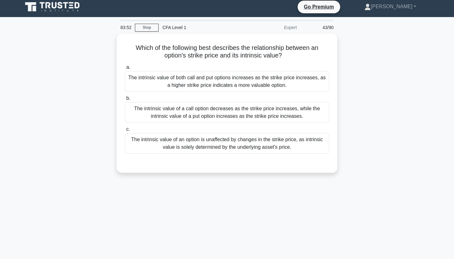
scroll to position [4, 0]
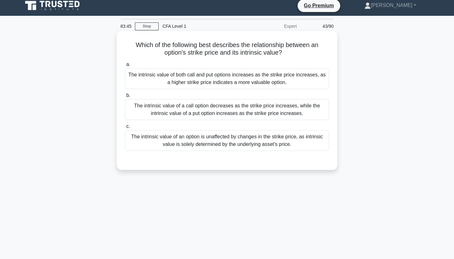
click at [283, 115] on div "The intrinsic value of a call option decreases as the strike price increases, w…" at bounding box center [227, 109] width 204 height 21
click at [125, 97] on input "b. The intrinsic value of a call option decreases as the strike price increases…" at bounding box center [125, 95] width 0 height 4
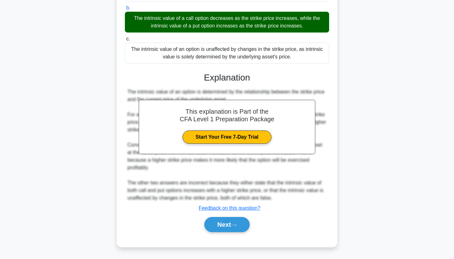
scroll to position [92, 0]
click at [225, 220] on button "Next" at bounding box center [226, 224] width 45 height 15
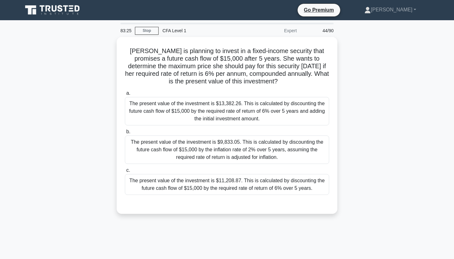
scroll to position [0, 0]
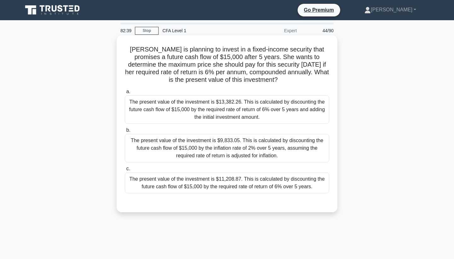
click at [320, 182] on div "The present value of the investment is $11,208.87. This is calculated by discou…" at bounding box center [227, 182] width 204 height 21
click at [125, 171] on input "c. The present value of the investment is $11,208.87. This is calculated by dis…" at bounding box center [125, 169] width 0 height 4
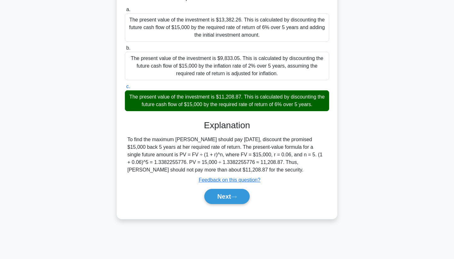
scroll to position [82, 0]
click at [211, 198] on button "Next" at bounding box center [226, 196] width 45 height 15
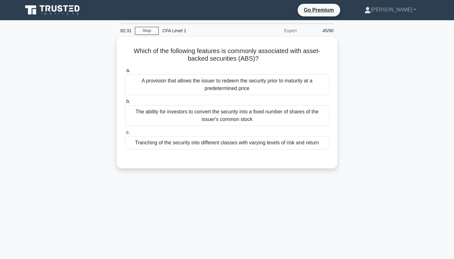
scroll to position [0, 0]
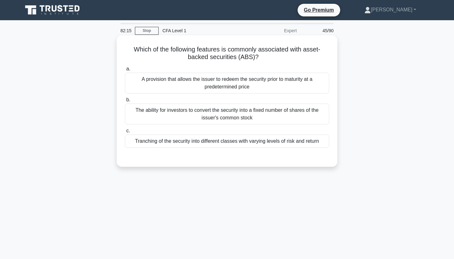
click at [313, 144] on div "Tranching of the security into different classes with varying levels of risk an…" at bounding box center [227, 140] width 204 height 13
click at [125, 133] on input "c. Tranching of the security into different classes with varying levels of risk…" at bounding box center [125, 131] width 0 height 4
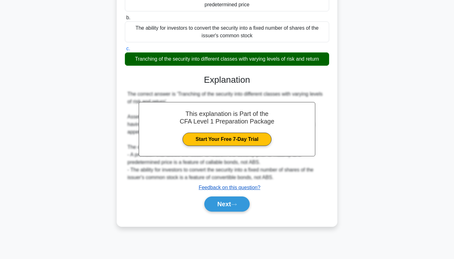
scroll to position [82, 0]
click at [239, 201] on button "Next" at bounding box center [226, 203] width 45 height 15
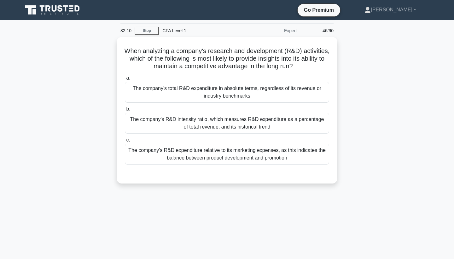
scroll to position [0, 0]
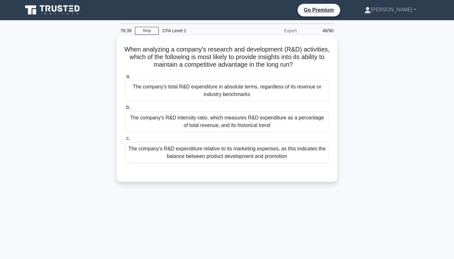
click at [294, 120] on div "The company's R&D intensity ratio, which measures R&D expenditure as a percenta…" at bounding box center [227, 121] width 204 height 21
click at [125, 109] on input "b. The company's R&D intensity ratio, which measures R&D expenditure as a perce…" at bounding box center [125, 107] width 0 height 4
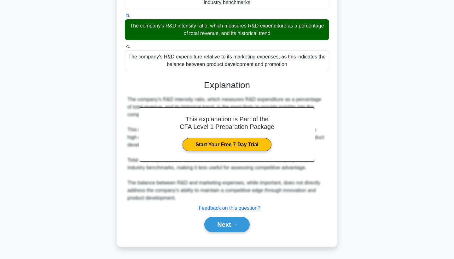
scroll to position [92, 0]
click at [239, 228] on button "Next" at bounding box center [226, 224] width 45 height 15
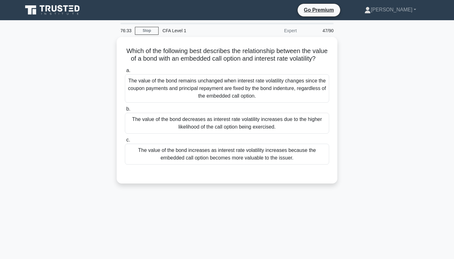
scroll to position [0, 0]
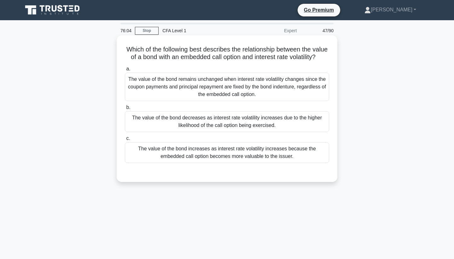
click at [308, 157] on div "The value of the bond increases as interest rate volatility increases because t…" at bounding box center [227, 152] width 204 height 21
click at [125, 140] on input "c. The value of the bond increases as interest rate volatility increases becaus…" at bounding box center [125, 138] width 0 height 4
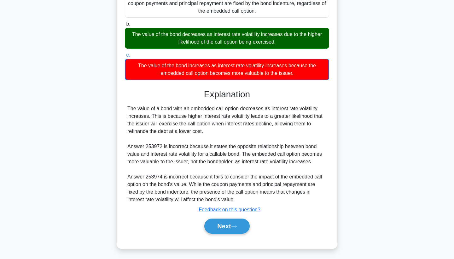
scroll to position [85, 0]
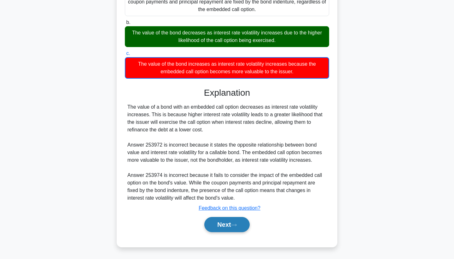
click at [228, 226] on button "Next" at bounding box center [226, 224] width 45 height 15
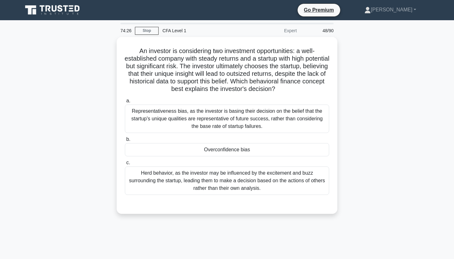
scroll to position [0, 0]
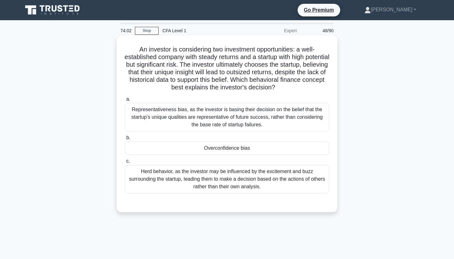
click at [156, 114] on div "Representativeness bias, as the investor is basing their decision on the belief…" at bounding box center [227, 117] width 204 height 28
click at [125, 101] on input "a. Representativeness bias, as the investor is basing their decision on the bel…" at bounding box center [125, 99] width 0 height 4
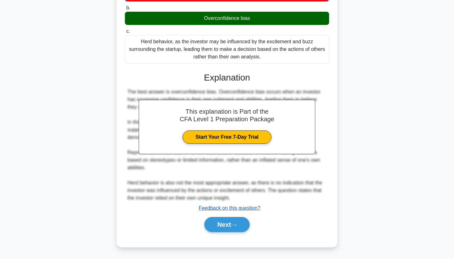
scroll to position [130, 0]
click at [217, 227] on button "Next" at bounding box center [226, 224] width 45 height 15
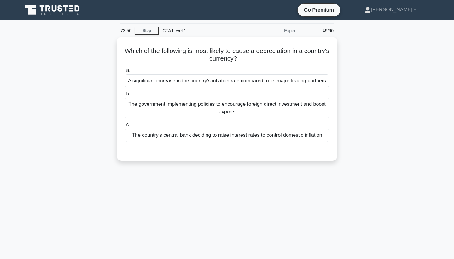
scroll to position [0, 0]
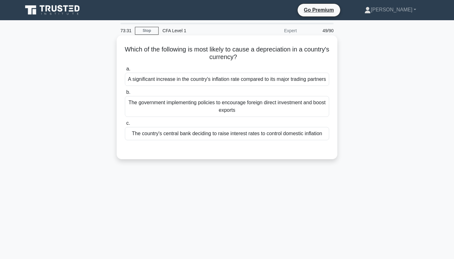
click at [191, 140] on div "The country's central bank deciding to raise interest rates to control domestic…" at bounding box center [227, 133] width 204 height 13
click at [125, 125] on input "c. The country's central bank deciding to raise interest rates to control domes…" at bounding box center [125, 123] width 0 height 4
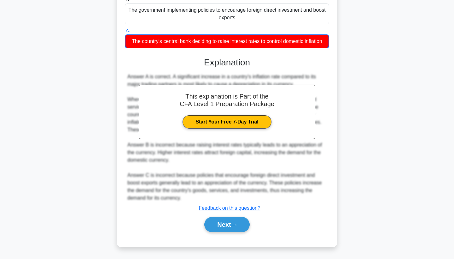
scroll to position [100, 0]
click at [209, 220] on button "Next" at bounding box center [226, 224] width 45 height 15
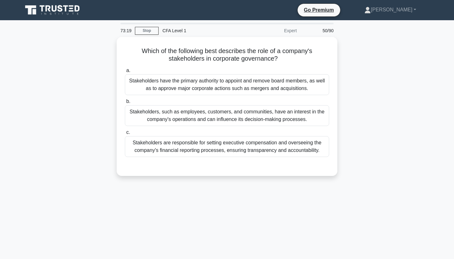
scroll to position [0, 0]
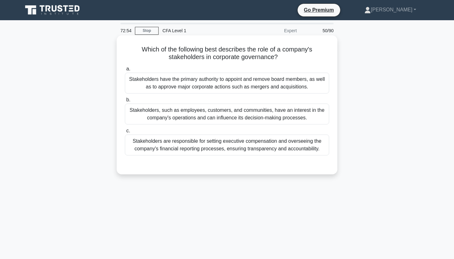
click at [186, 142] on div "Stakeholders are responsible for setting executive compensation and overseeing …" at bounding box center [227, 144] width 204 height 21
click at [125, 133] on input "c. Stakeholders are responsible for setting executive compensation and overseei…" at bounding box center [125, 131] width 0 height 4
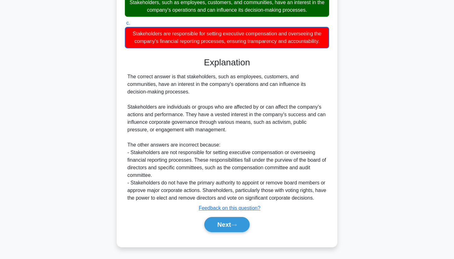
scroll to position [115, 0]
click at [226, 227] on button "Next" at bounding box center [226, 224] width 45 height 15
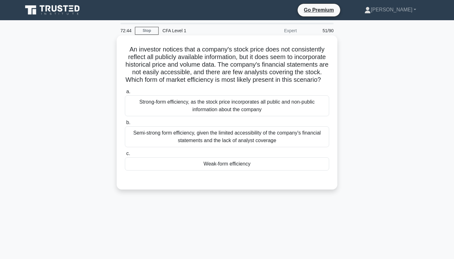
scroll to position [0, 0]
click at [285, 136] on div "Semi-strong form efficiency, given the limited accessibility of the company's f…" at bounding box center [227, 136] width 204 height 21
click at [125, 125] on input "b. Semi-strong form efficiency, given the limited accessibility of the company'…" at bounding box center [125, 122] width 0 height 4
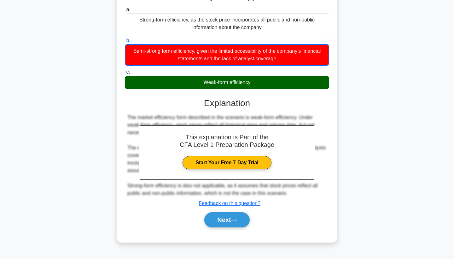
scroll to position [82, 0]
click at [237, 215] on button "Next" at bounding box center [226, 219] width 45 height 15
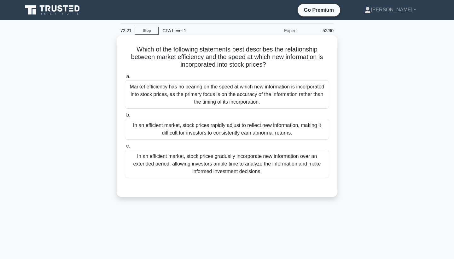
scroll to position [0, 0]
